Goal: Information Seeking & Learning: Find specific fact

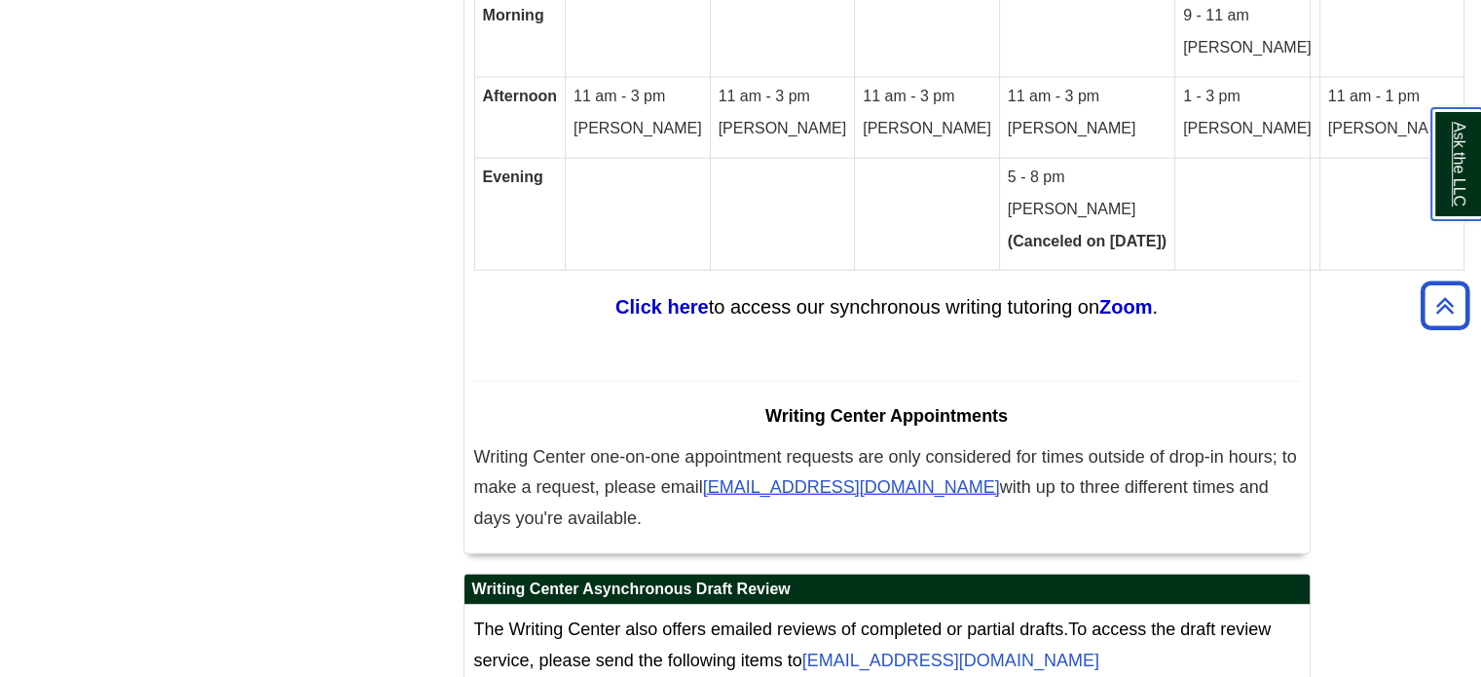
scroll to position [12558, 0]
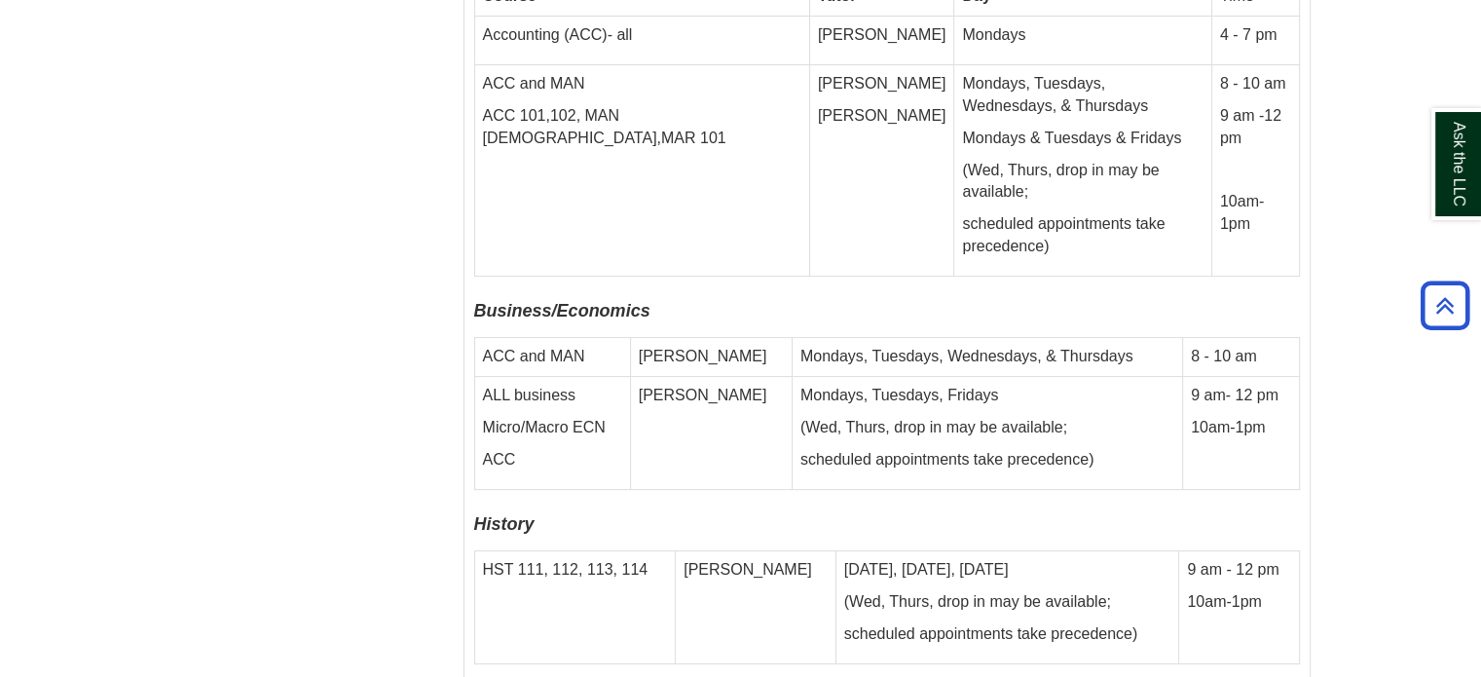
scroll to position [7808, 0]
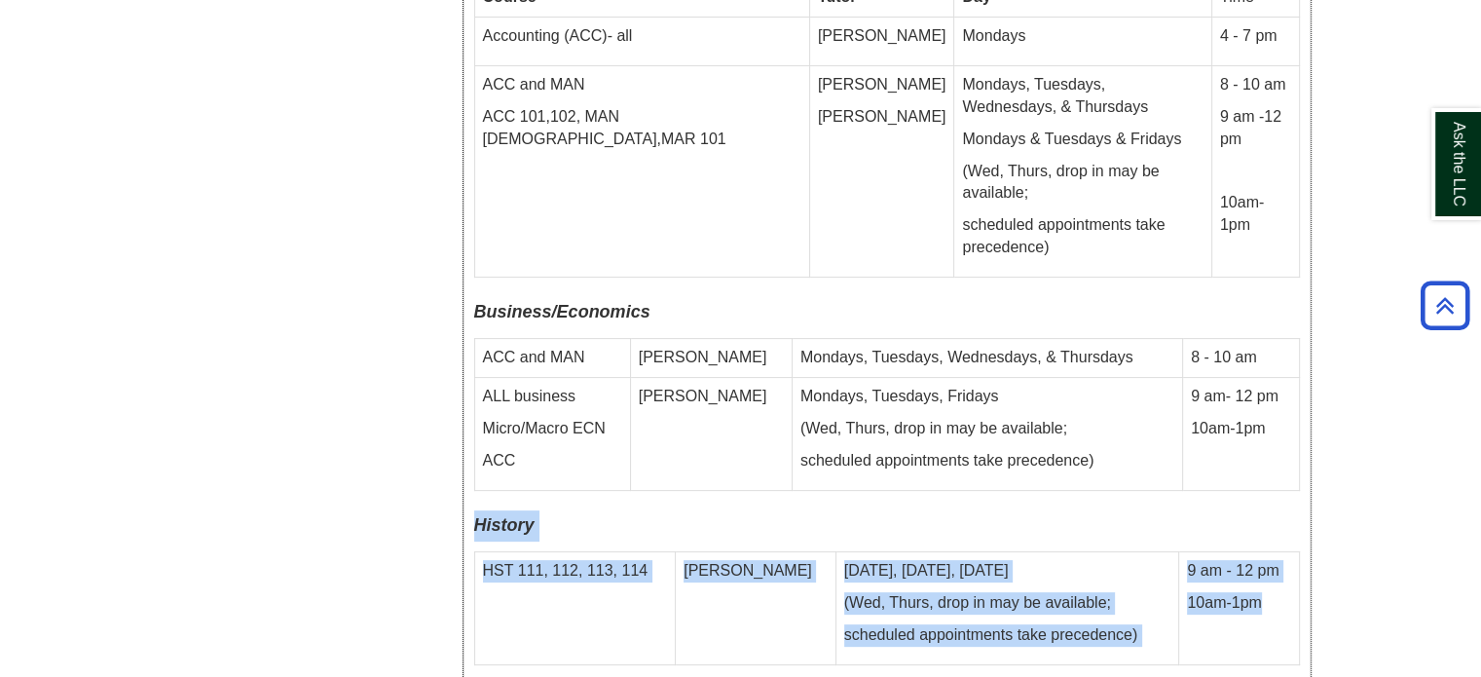
drag, startPoint x: 470, startPoint y: 334, endPoint x: 1281, endPoint y: 404, distance: 814.0
copy div "History HST 111, 112, 113, 114 Erica Monday, Tuesday, Friday (Wed, Thurs, drop …"
click at [860, 510] on p "History" at bounding box center [887, 525] width 826 height 31
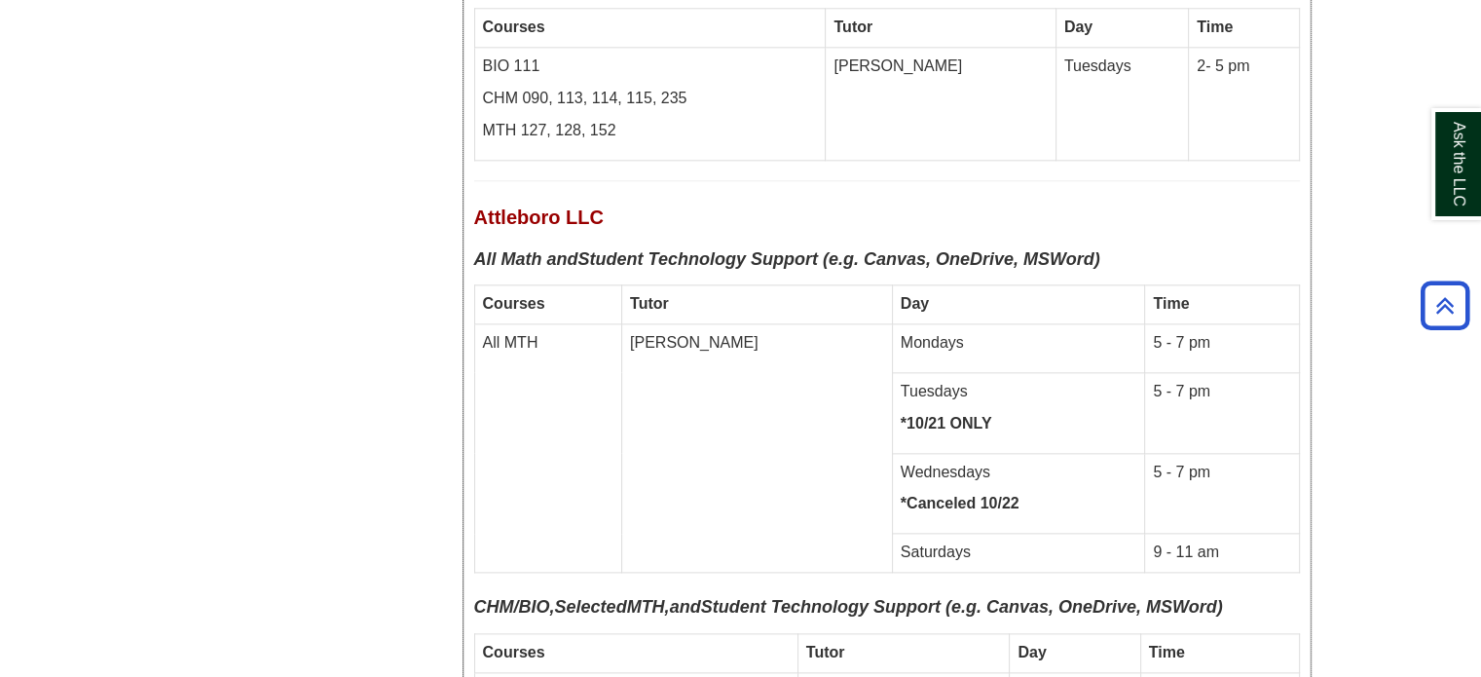
scroll to position [9657, 0]
